Goal: Information Seeking & Learning: Learn about a topic

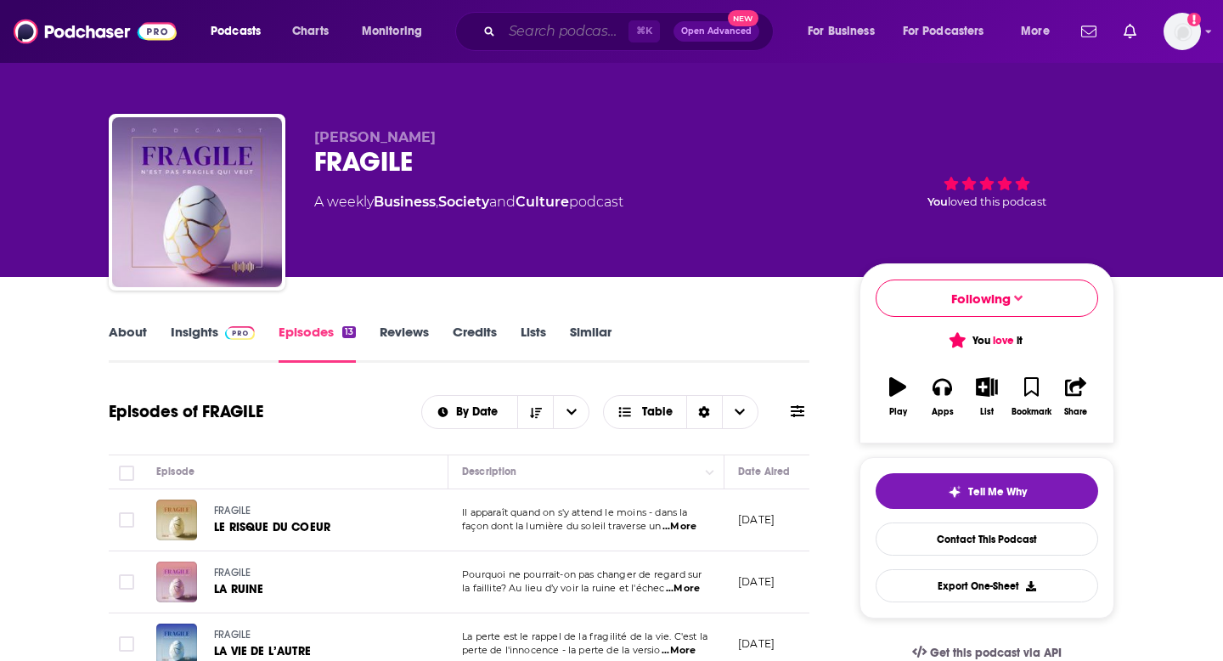
scroll to position [16, 0]
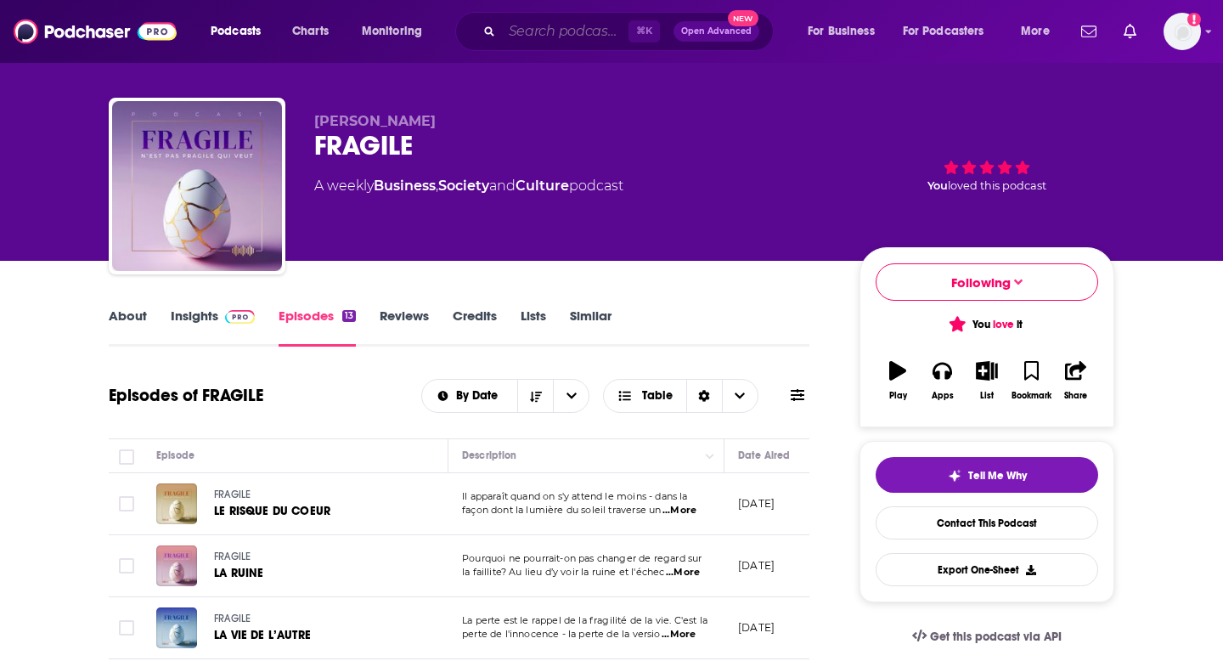
click at [579, 35] on input "Search podcasts, credits, & more..." at bounding box center [565, 31] width 127 height 27
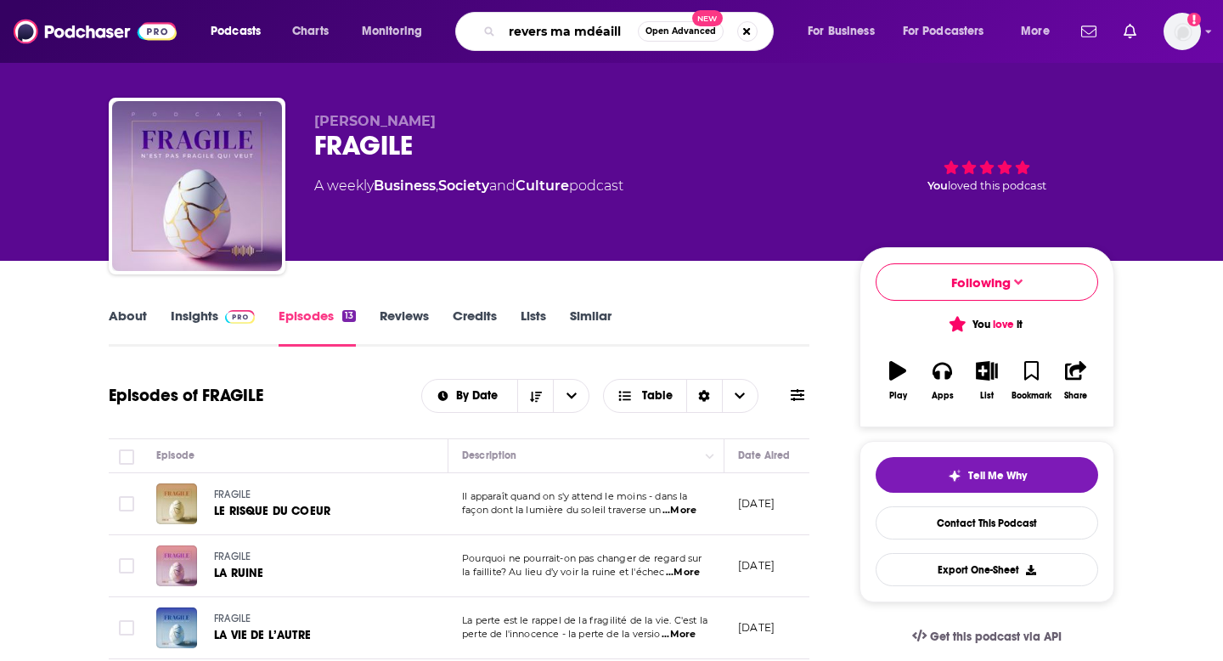
type input "revers ma mdéaille"
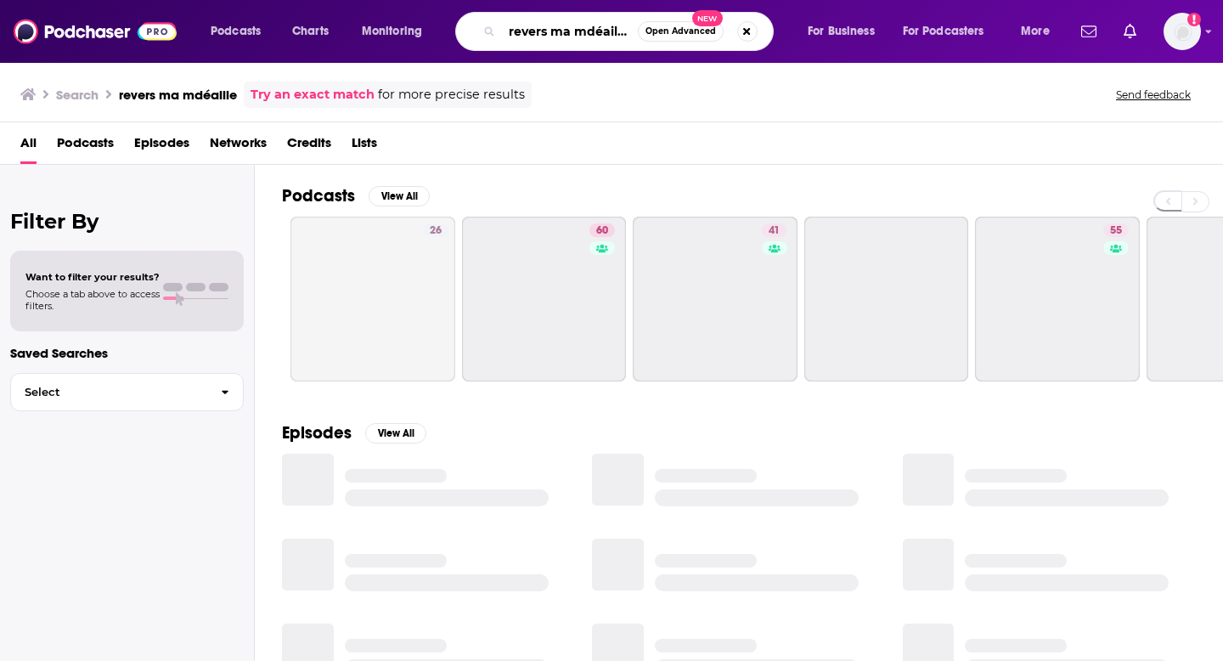
click at [602, 29] on input "revers ma mdéaille" at bounding box center [570, 31] width 136 height 27
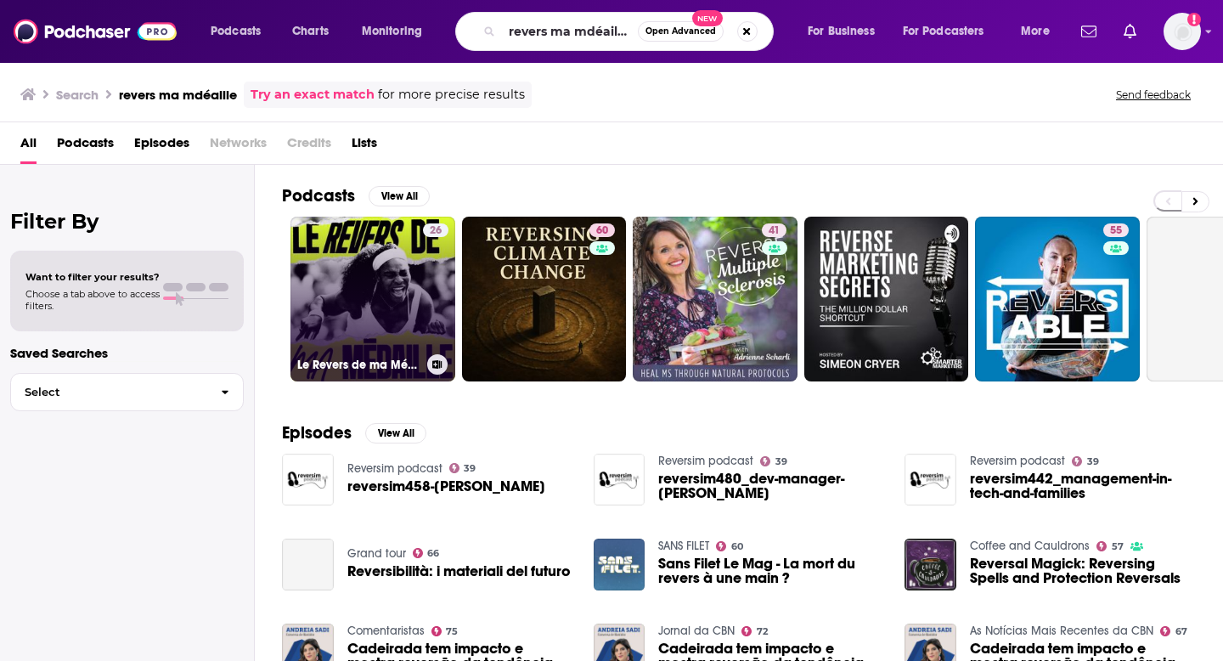
click at [368, 267] on link "26 Le Revers de ma Médaille" at bounding box center [372, 298] width 165 height 165
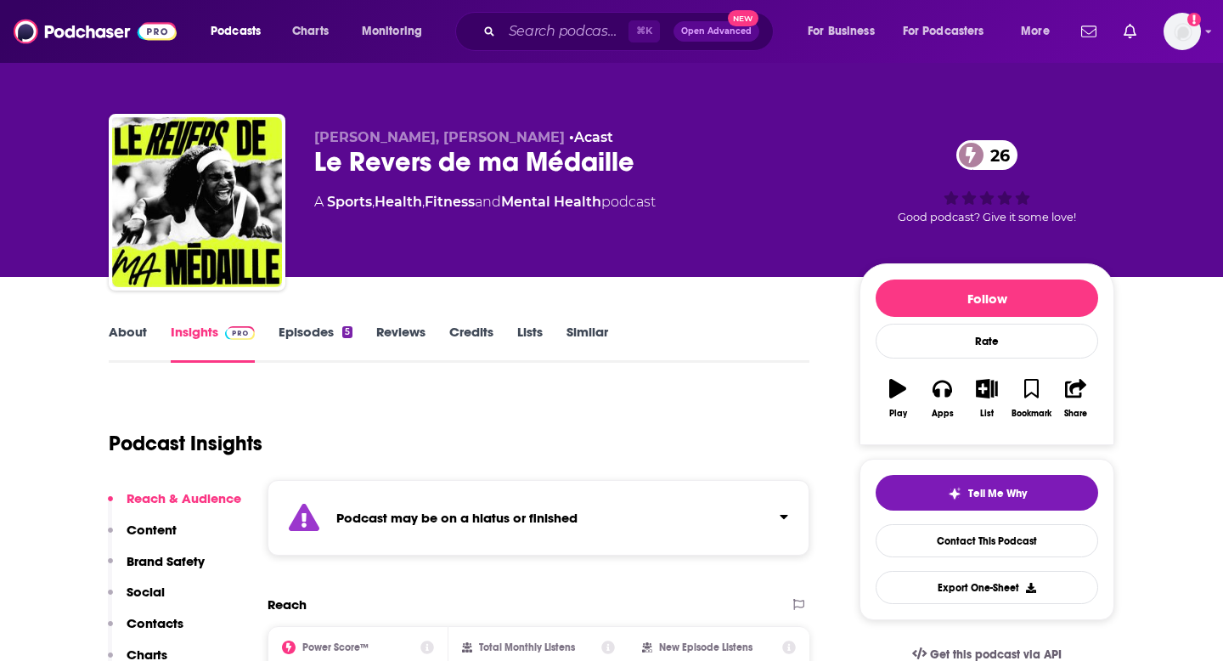
click at [329, 333] on link "Episodes 5" at bounding box center [315, 342] width 74 height 39
